Goal: Information Seeking & Learning: Learn about a topic

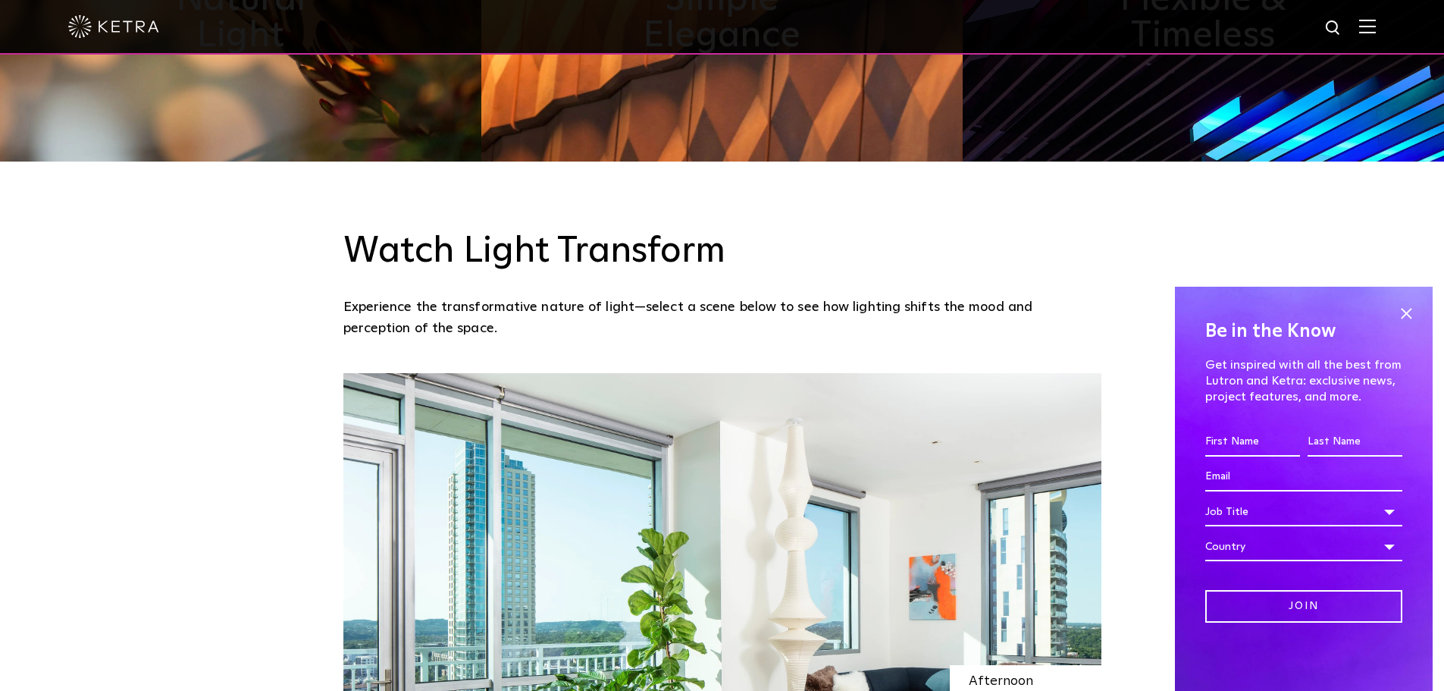
scroll to position [455, 0]
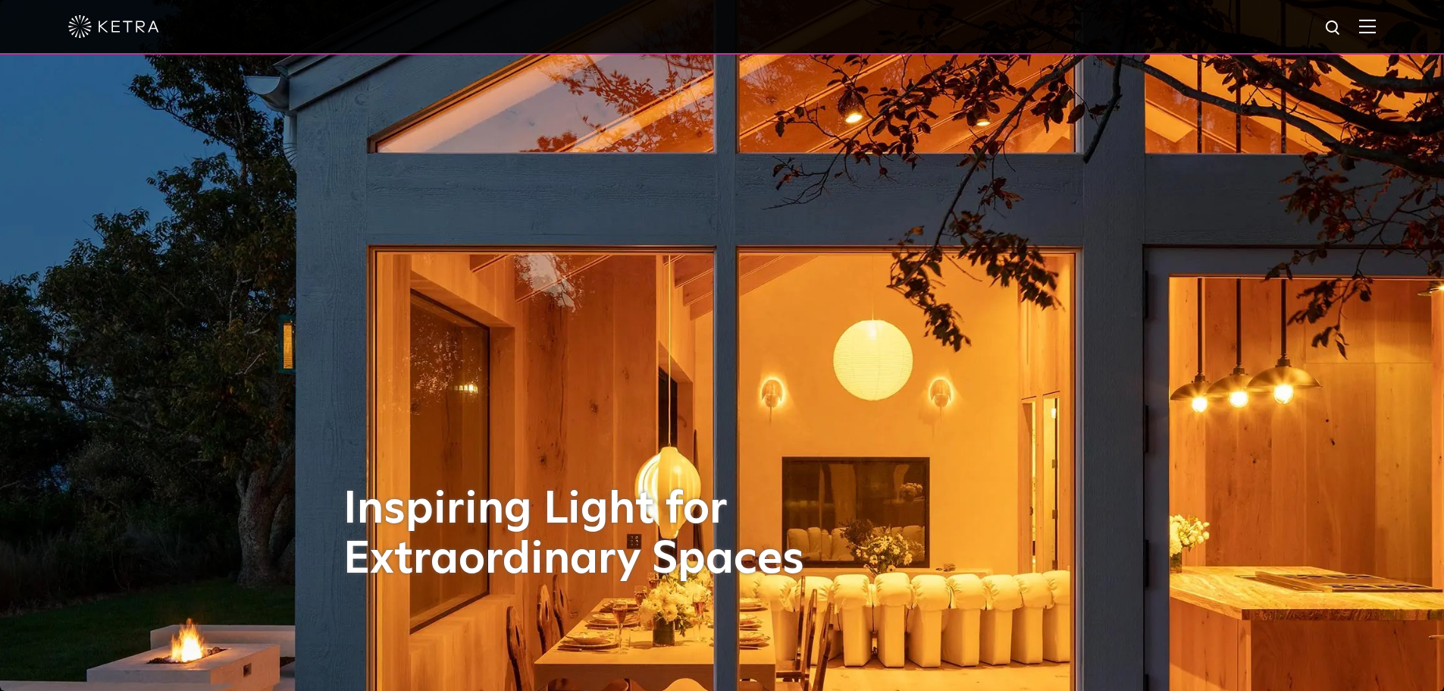
click at [1376, 24] on img at bounding box center [1367, 26] width 17 height 14
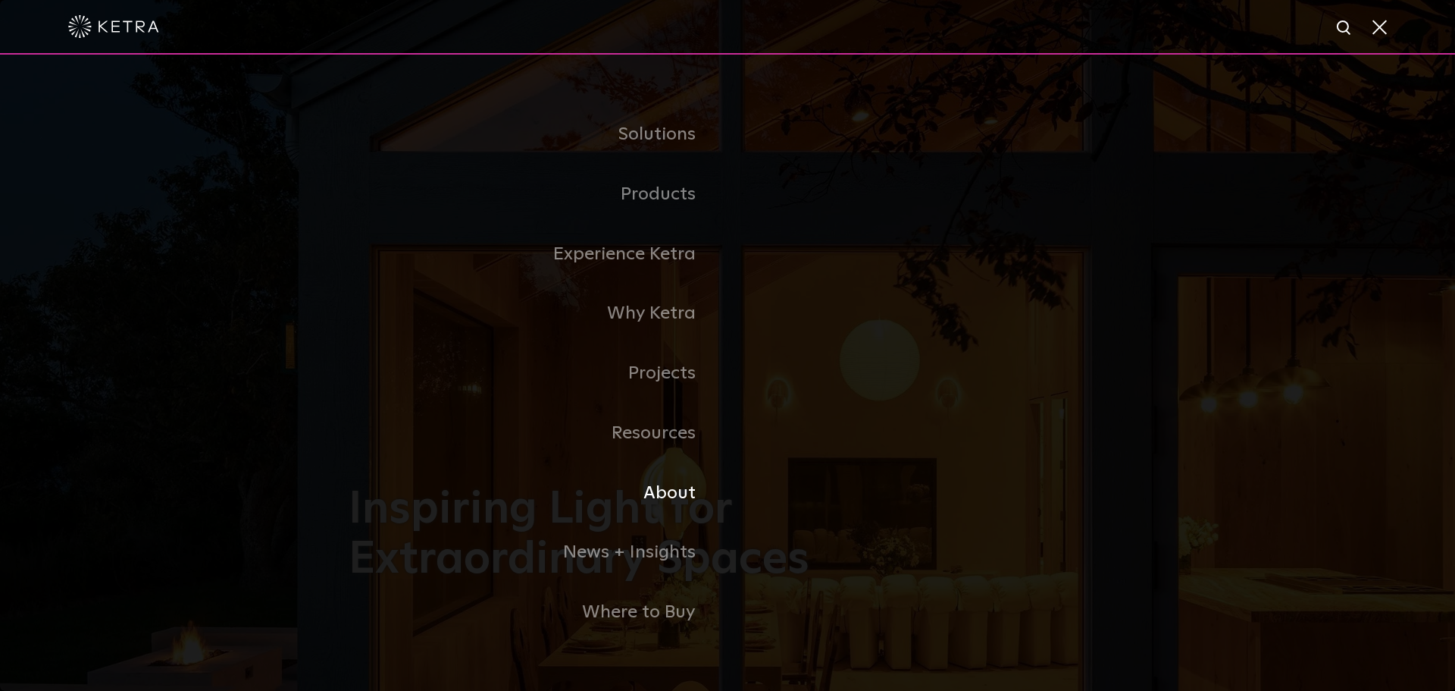
click at [673, 494] on link "About" at bounding box center [538, 493] width 379 height 60
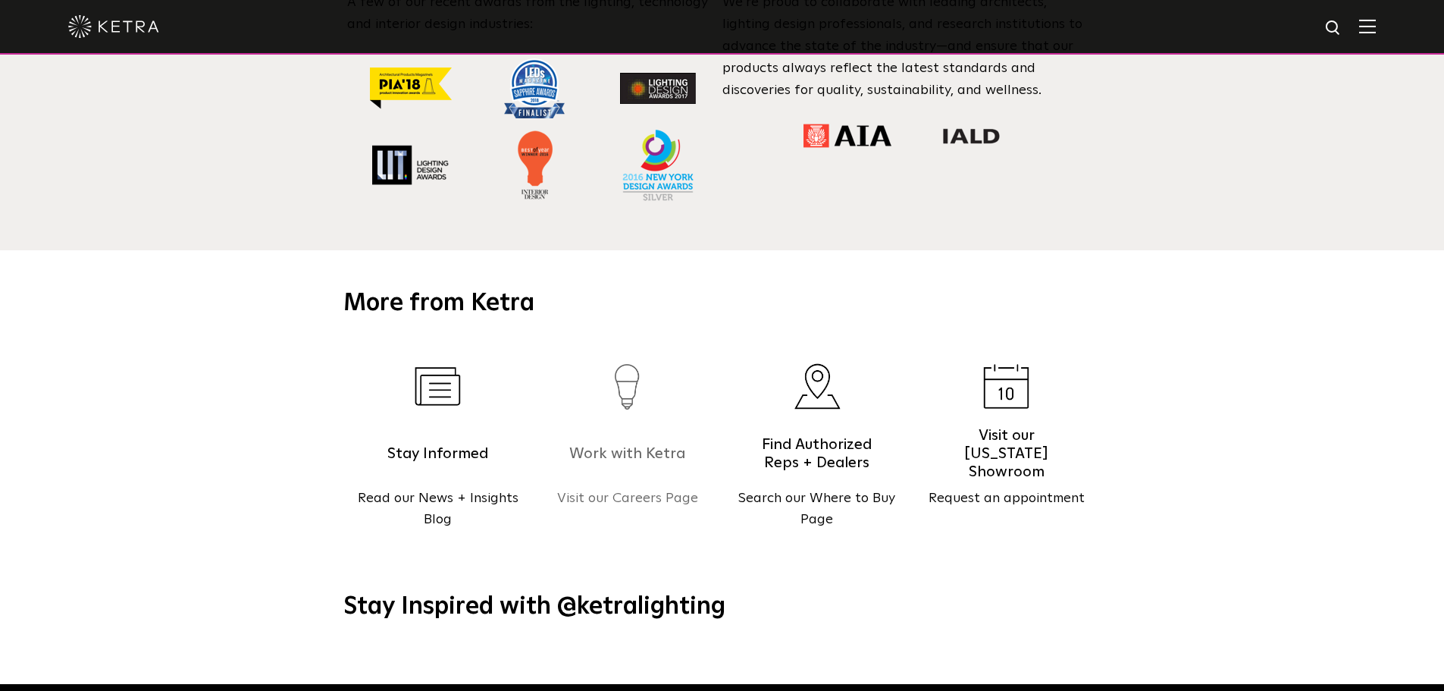
scroll to position [1954, 0]
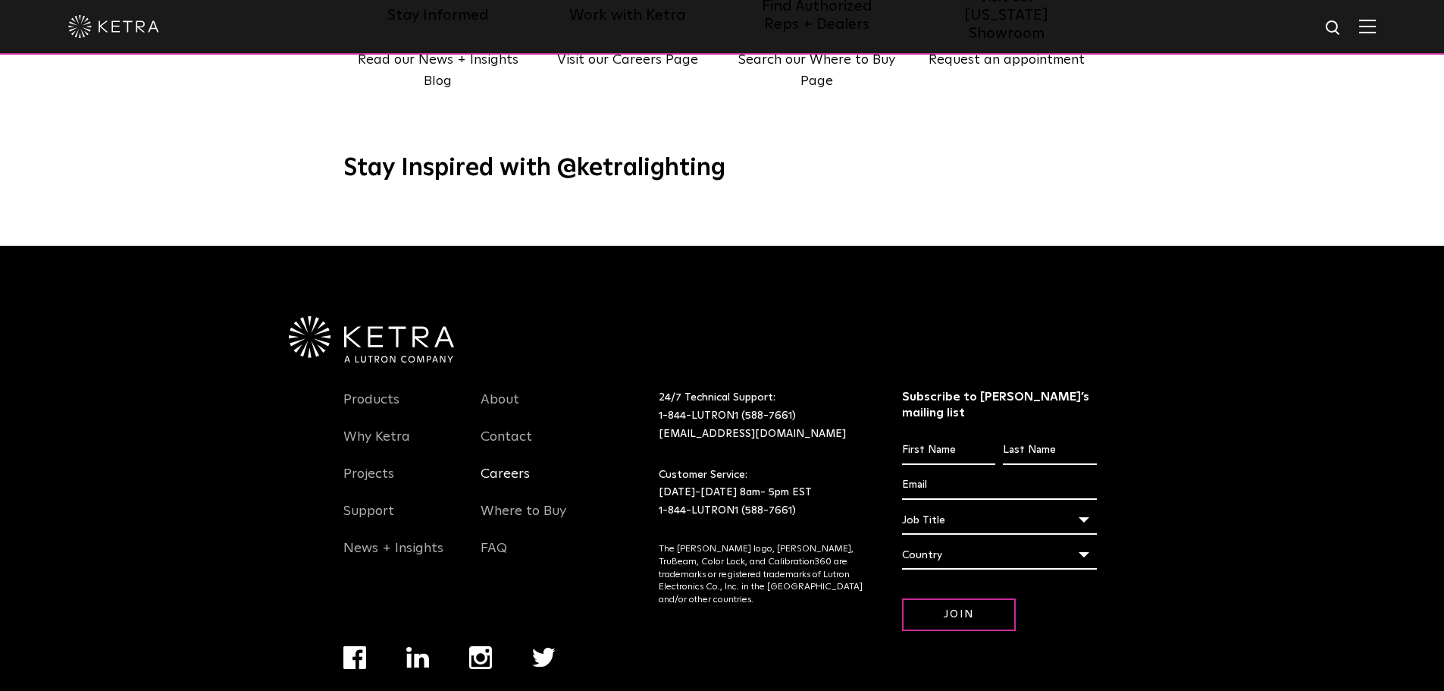
click at [509, 465] on link "Careers" at bounding box center [505, 482] width 49 height 35
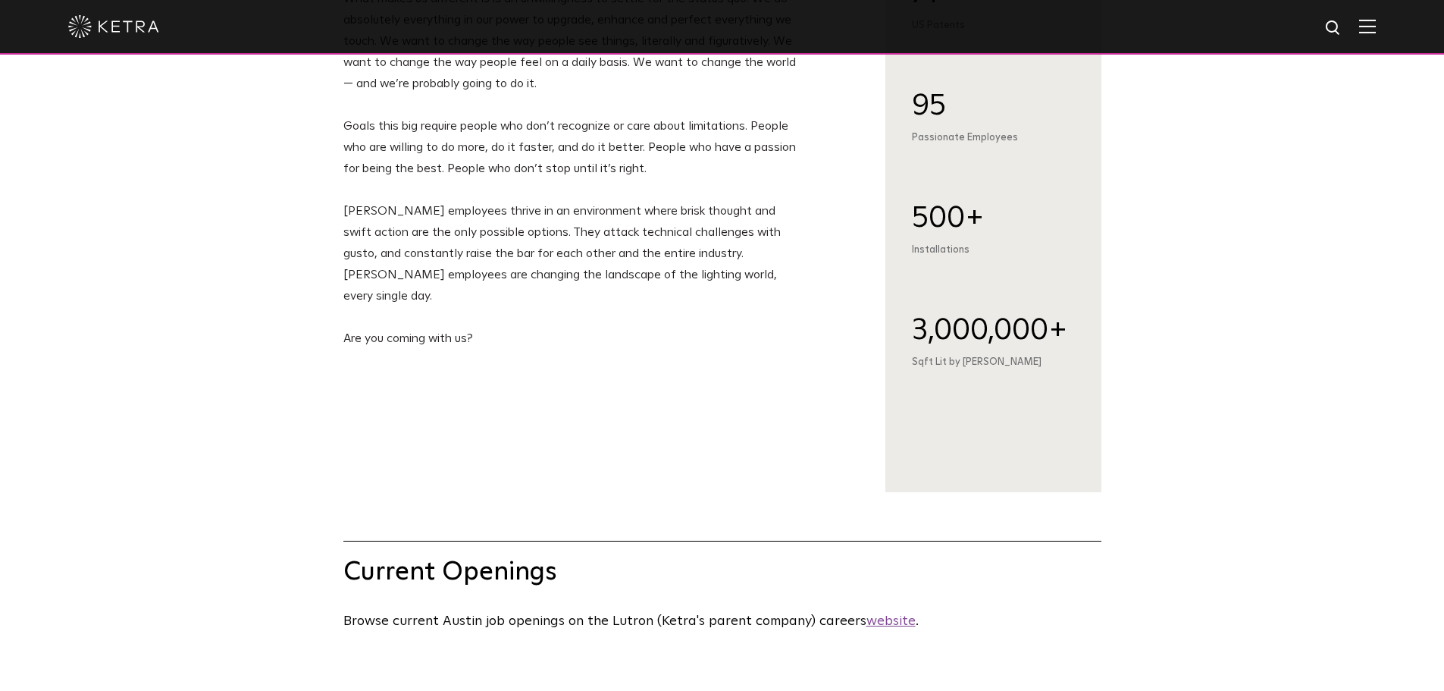
scroll to position [152, 0]
